Goal: Find specific page/section: Find specific page/section

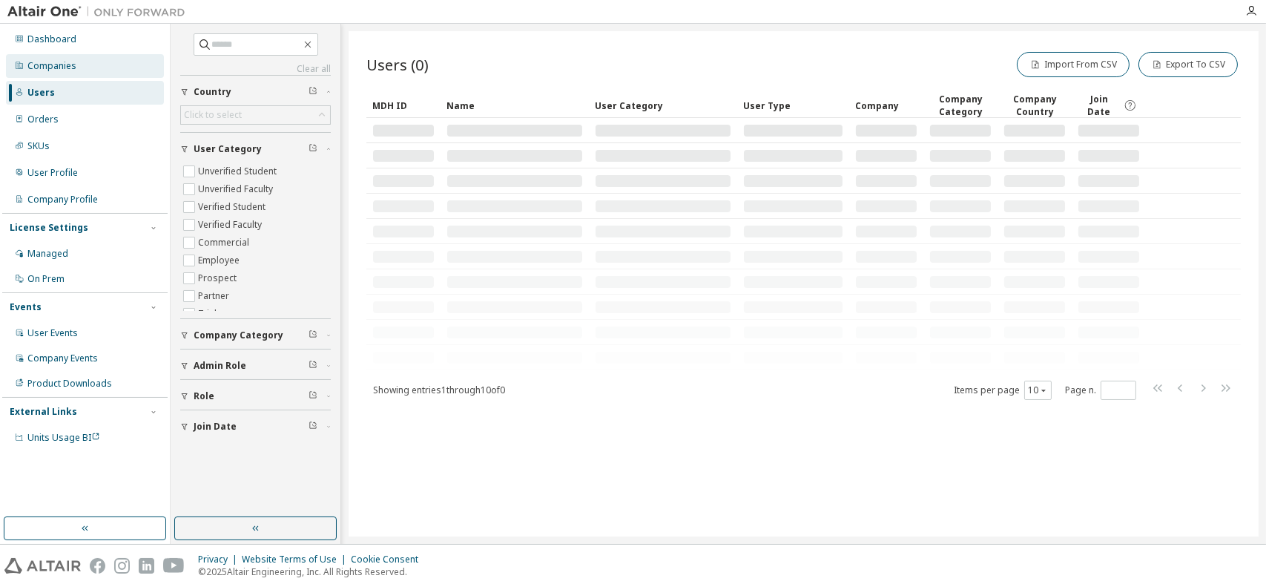
click at [88, 69] on div "Companies" at bounding box center [85, 66] width 158 height 24
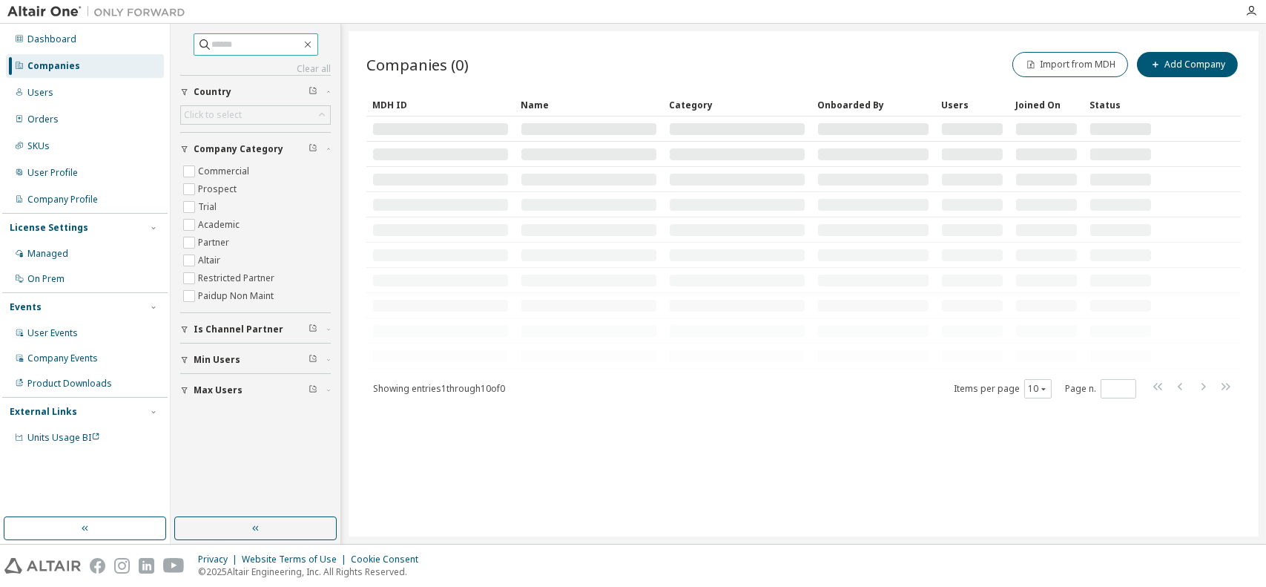
click at [225, 45] on input "text" at bounding box center [256, 44] width 89 height 15
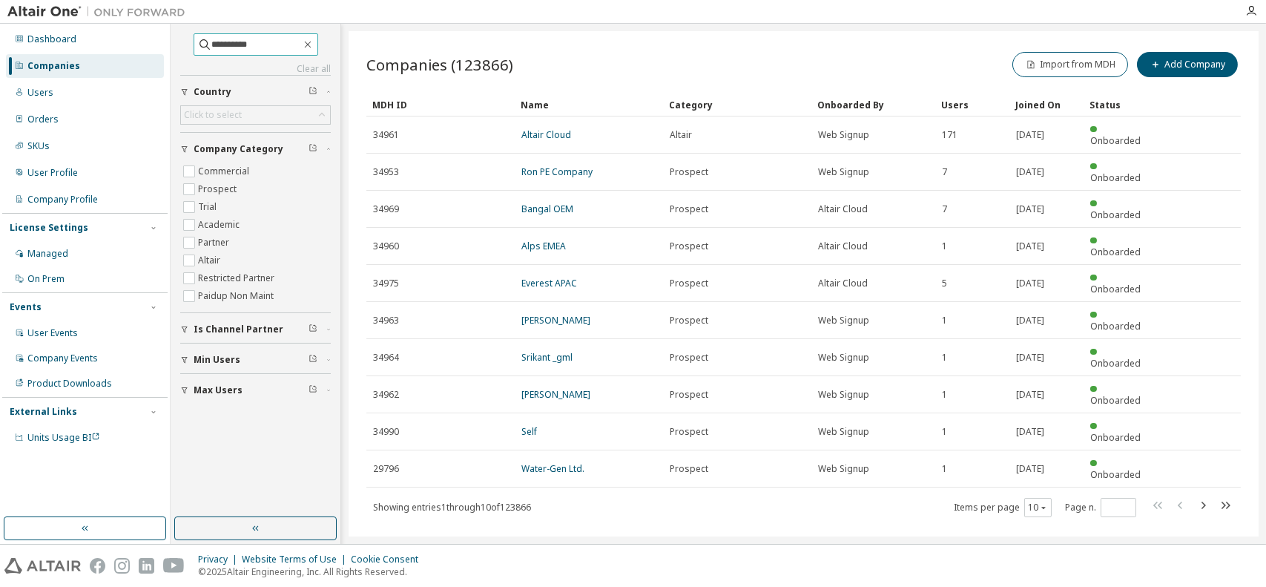
type input "**********"
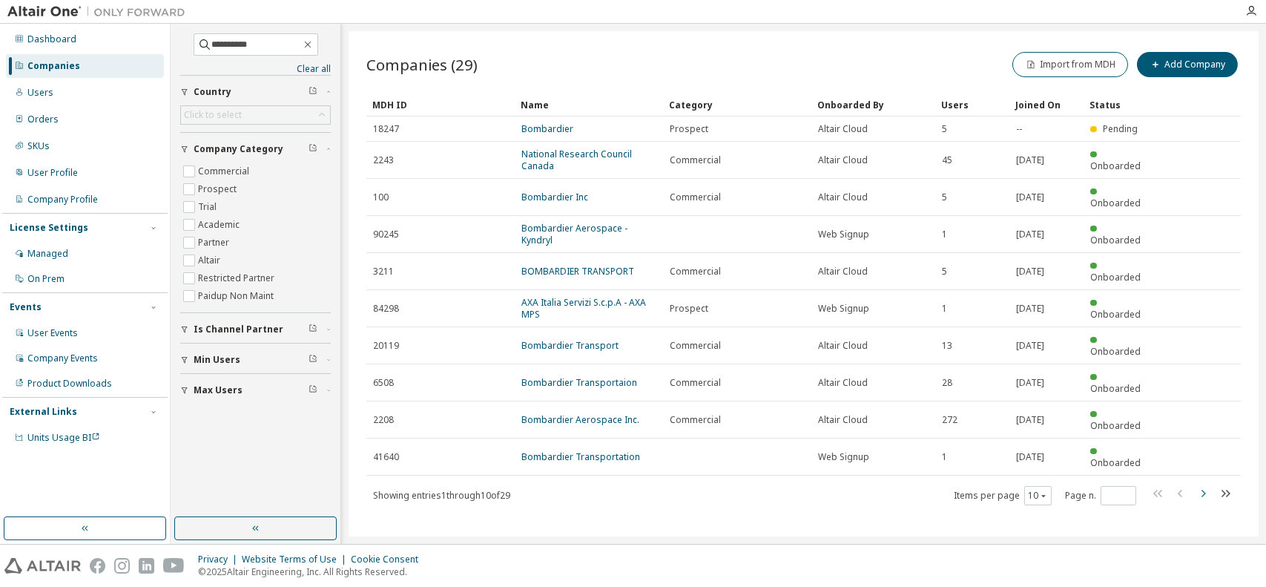
click at [1206, 484] on icon "button" at bounding box center [1203, 493] width 18 height 18
type input "*"
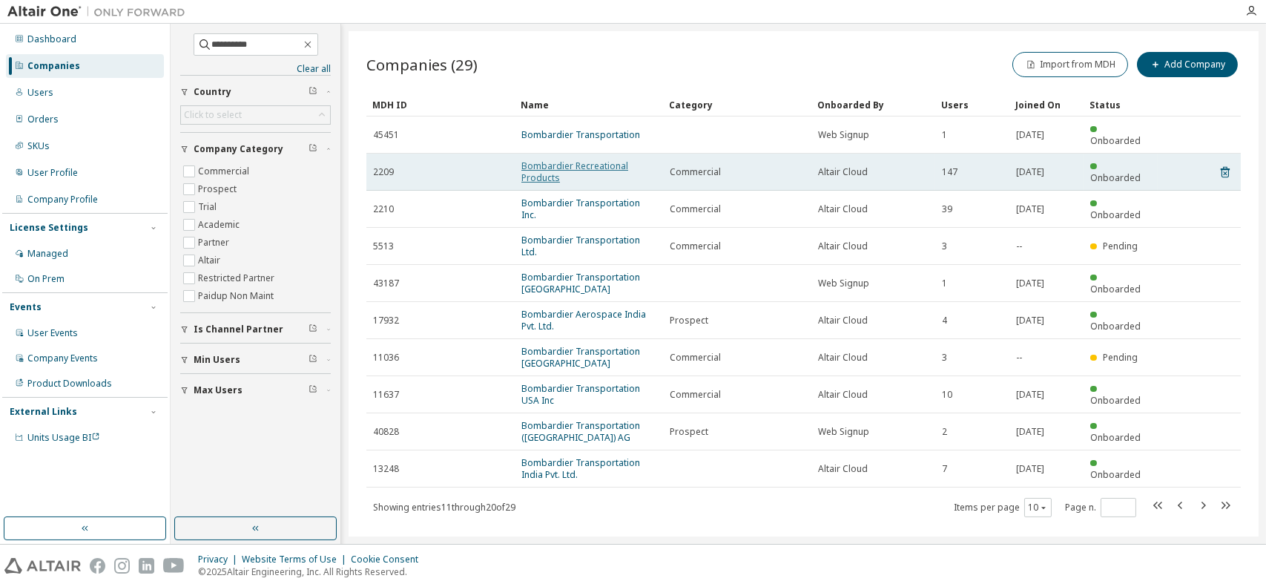
click at [569, 160] on link "Bombardier Recreational Products" at bounding box center [575, 172] width 107 height 24
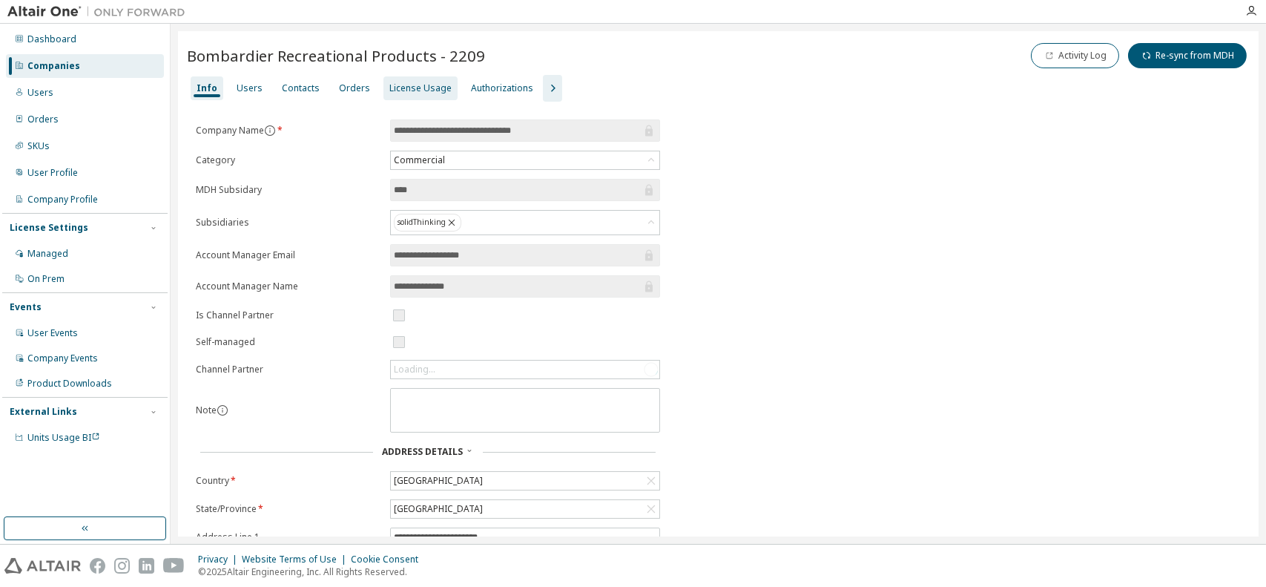
click at [429, 88] on div "License Usage" at bounding box center [420, 88] width 62 height 12
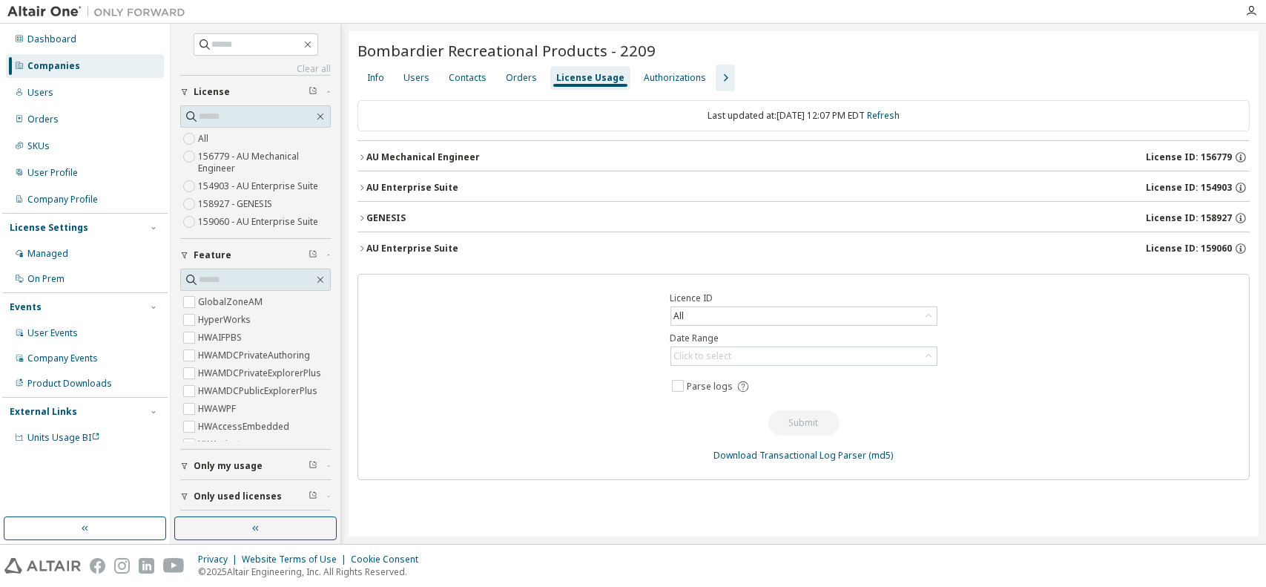
click at [364, 248] on icon "button" at bounding box center [362, 248] width 9 height 9
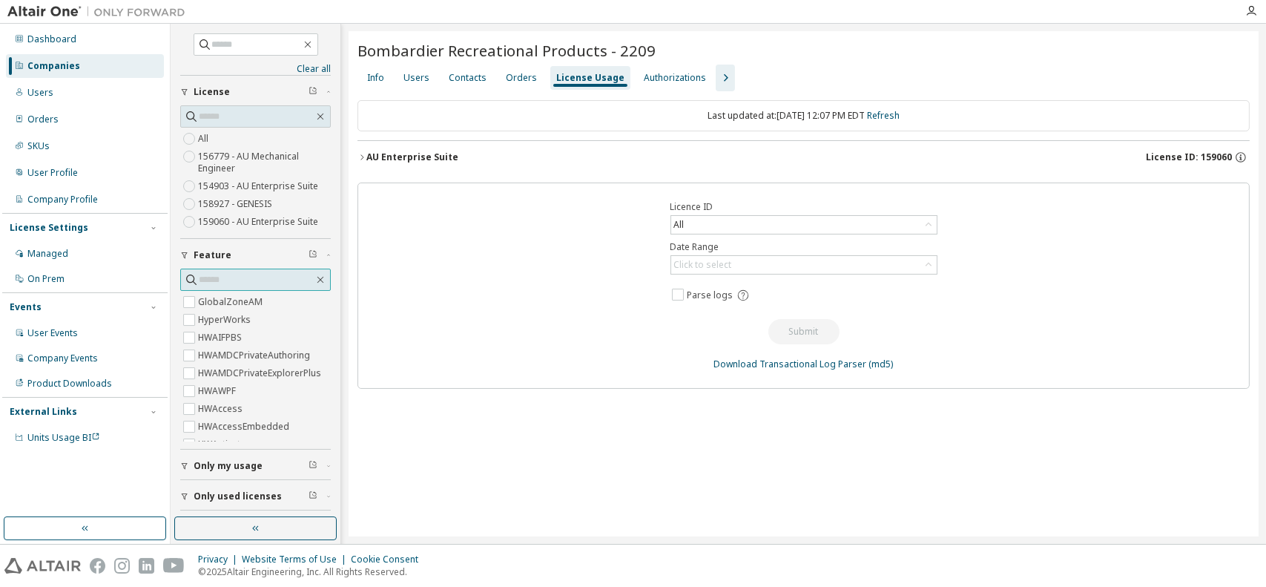
click at [237, 277] on input "text" at bounding box center [256, 279] width 115 height 15
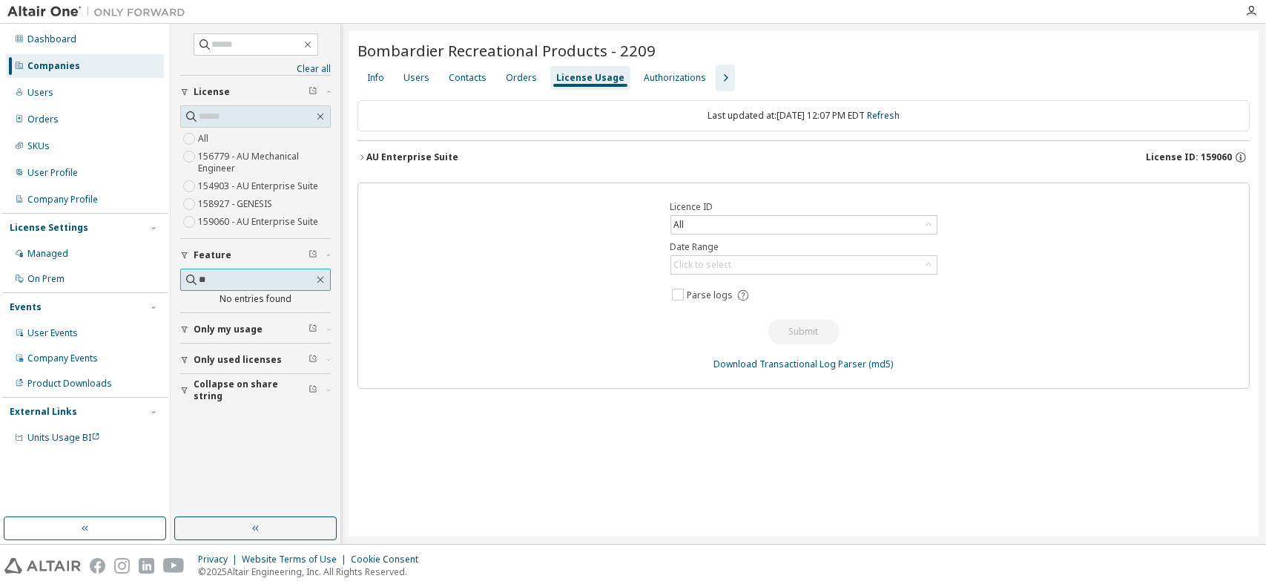
type input "*"
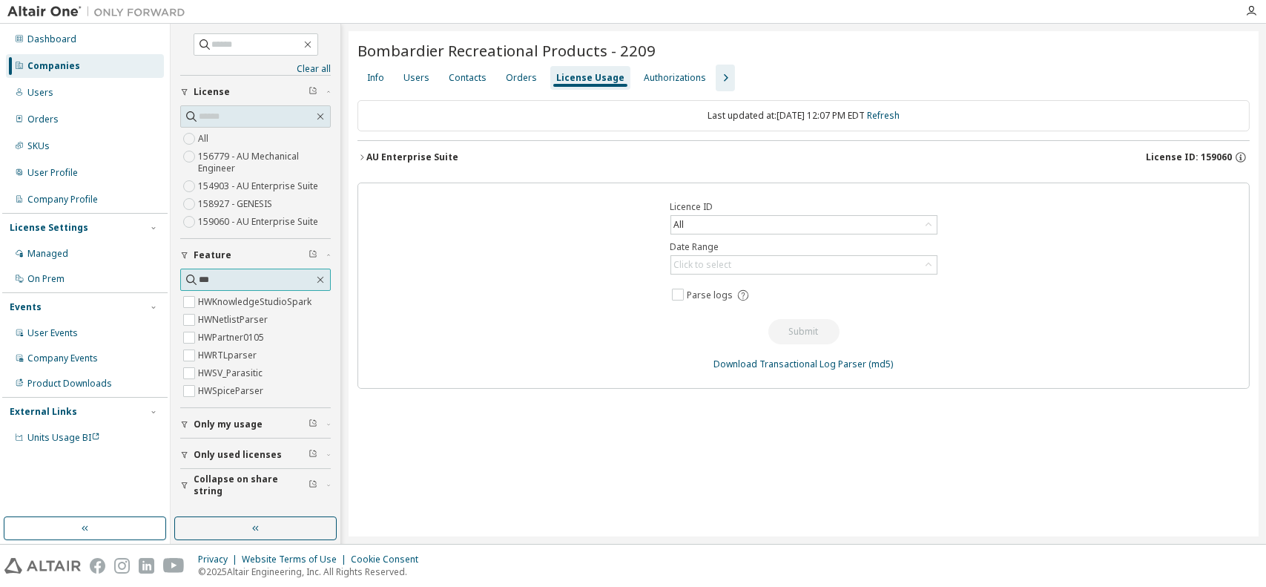
type input "***"
click at [717, 82] on icon "button" at bounding box center [726, 78] width 18 height 18
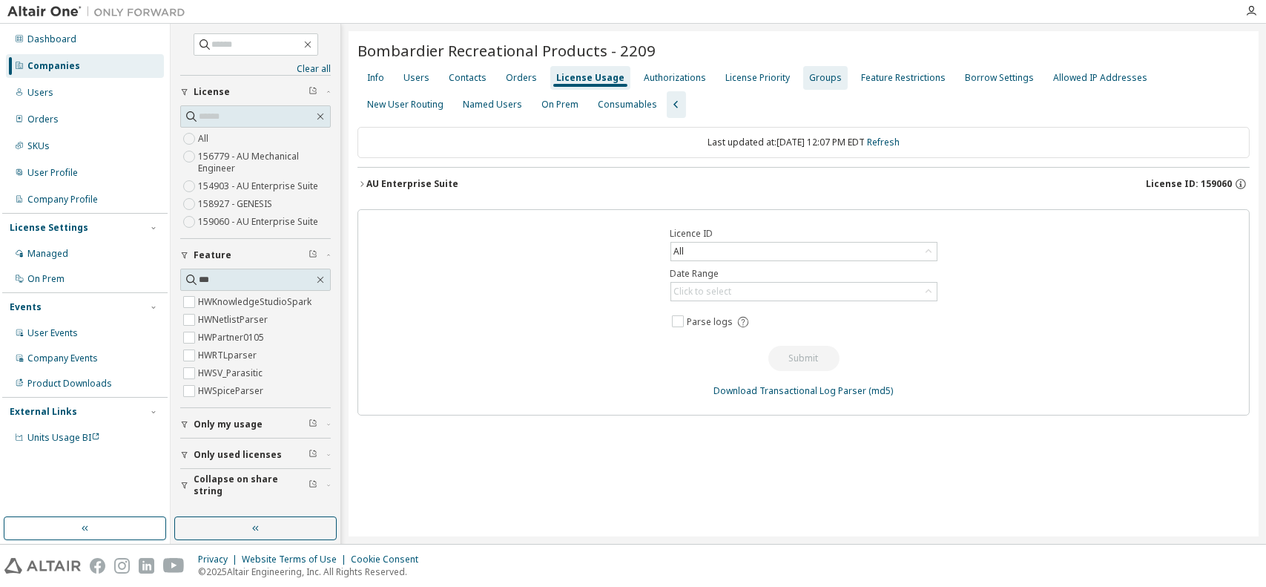
click at [814, 78] on div "Groups" at bounding box center [825, 78] width 33 height 12
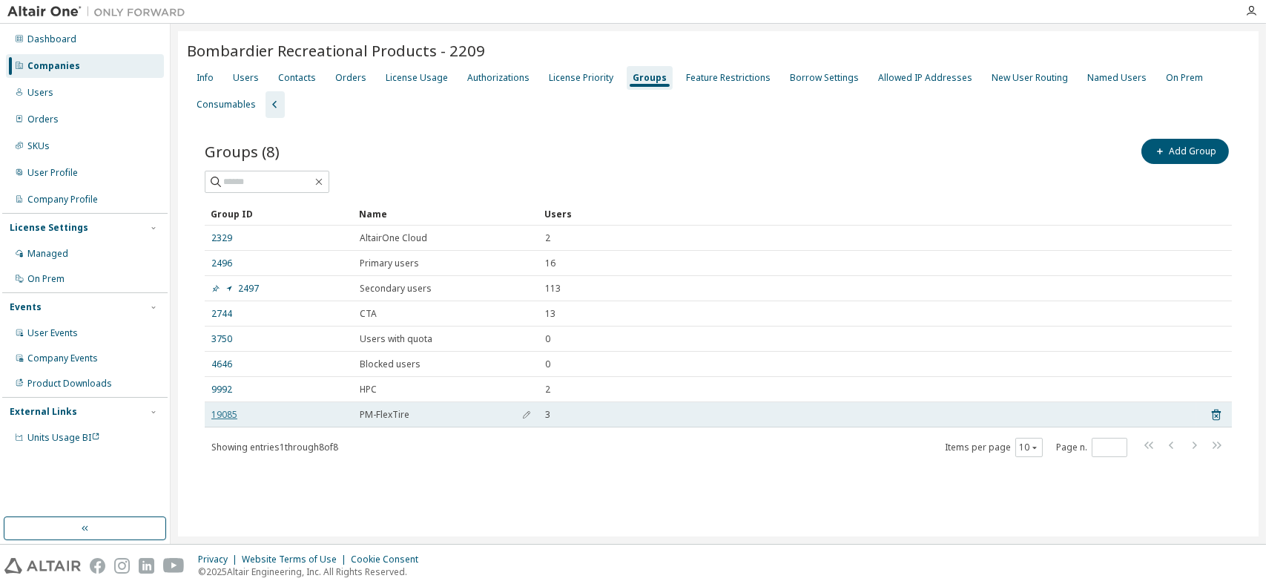
click at [223, 417] on link "19085" at bounding box center [224, 415] width 26 height 12
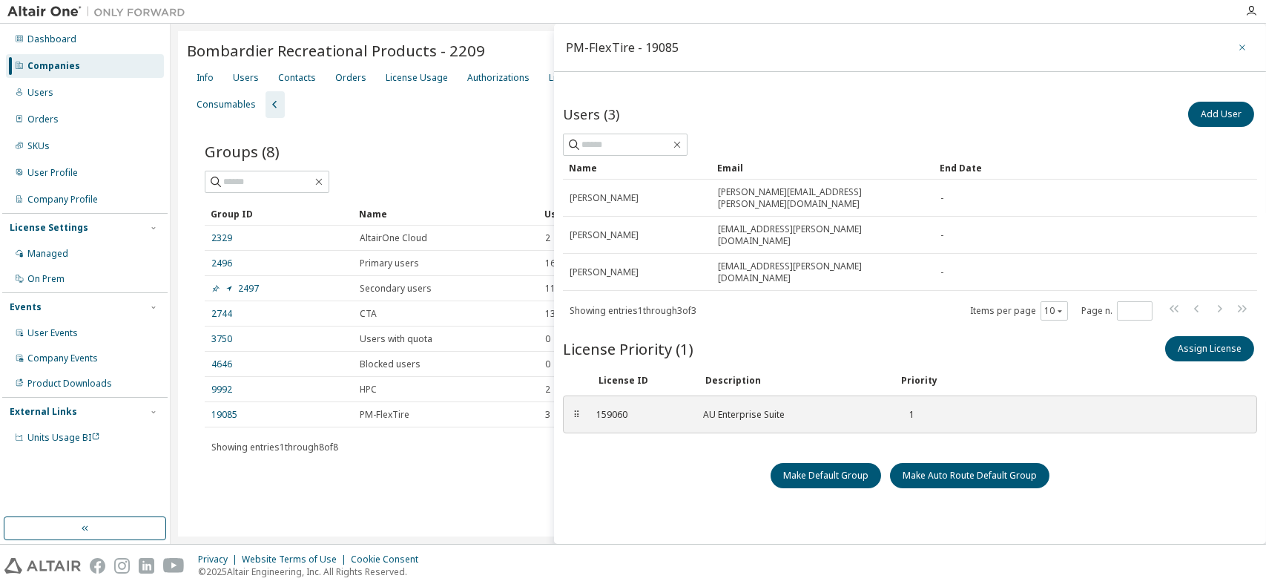
click at [1237, 47] on icon "button" at bounding box center [1242, 48] width 10 height 12
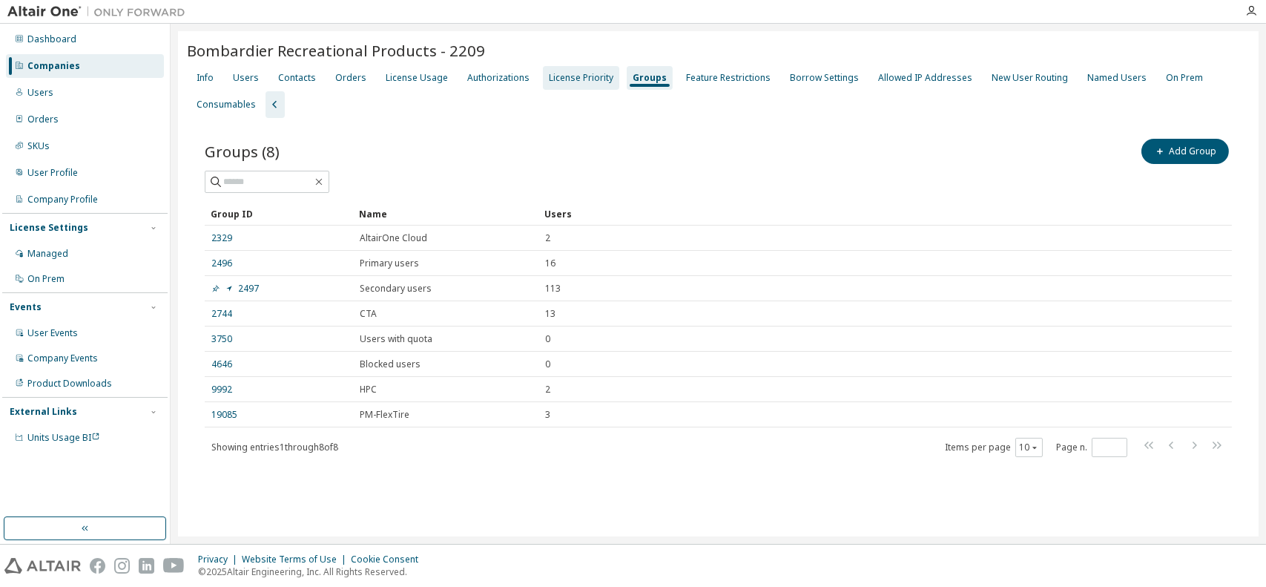
click at [581, 85] on div "License Priority" at bounding box center [581, 78] width 76 height 24
